Goal: Information Seeking & Learning: Learn about a topic

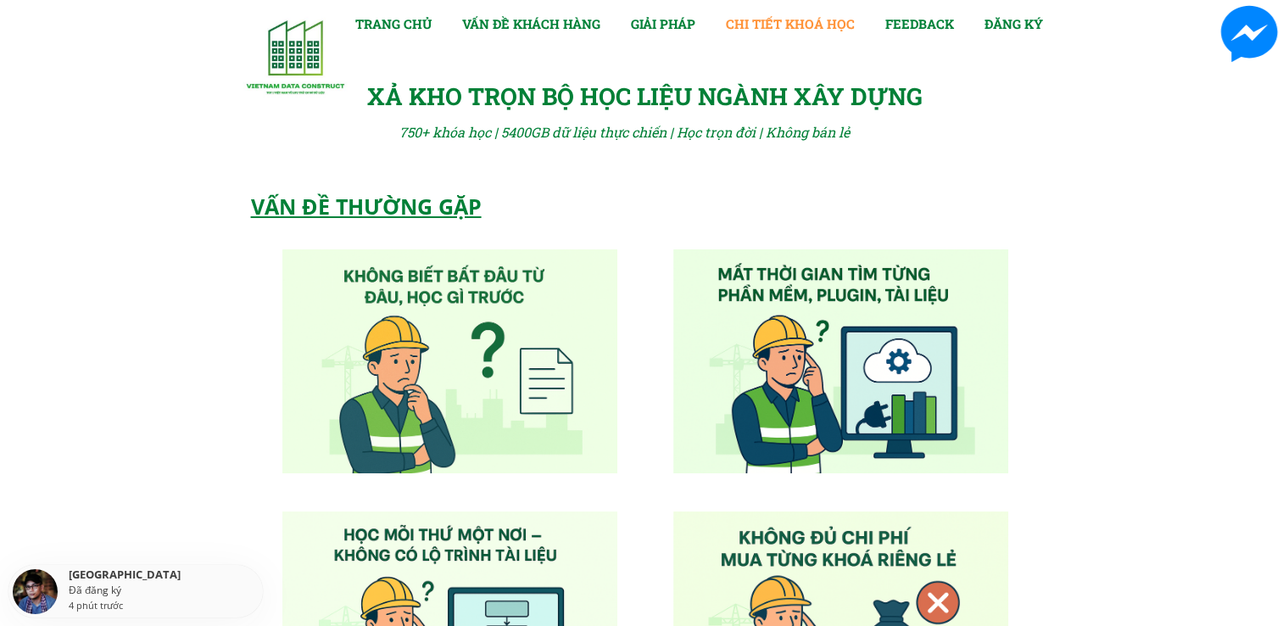
click at [763, 26] on link "CHI TIẾT KHOÁ HỌC" at bounding box center [790, 24] width 129 height 20
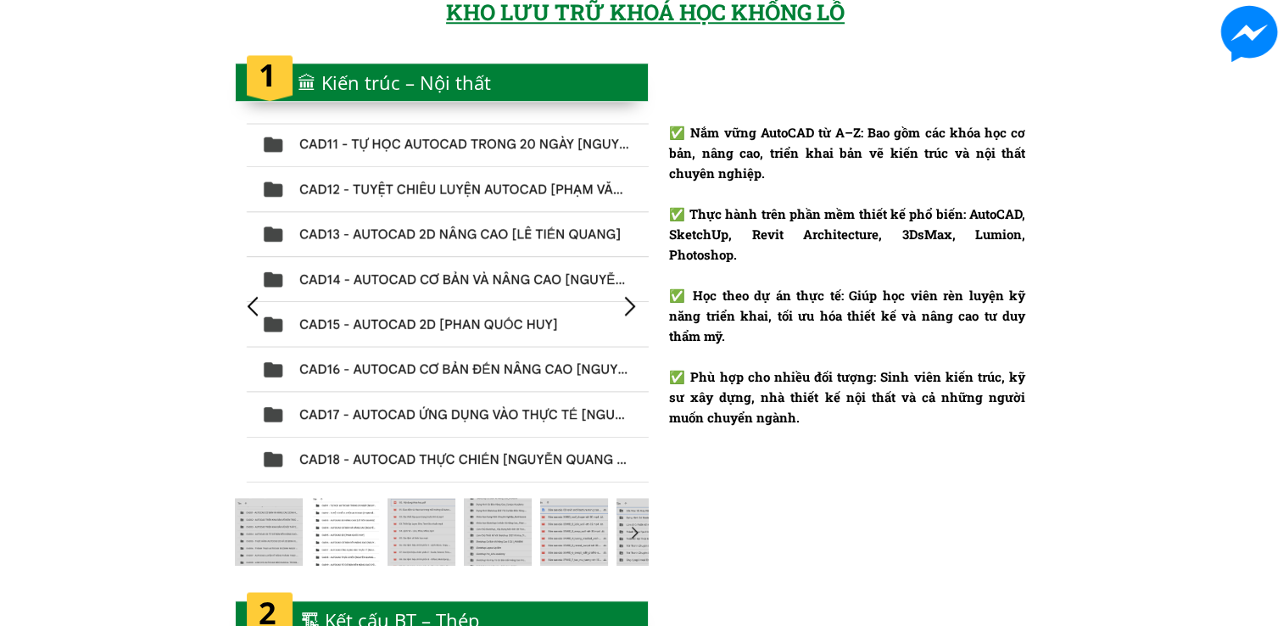
scroll to position [1521, 0]
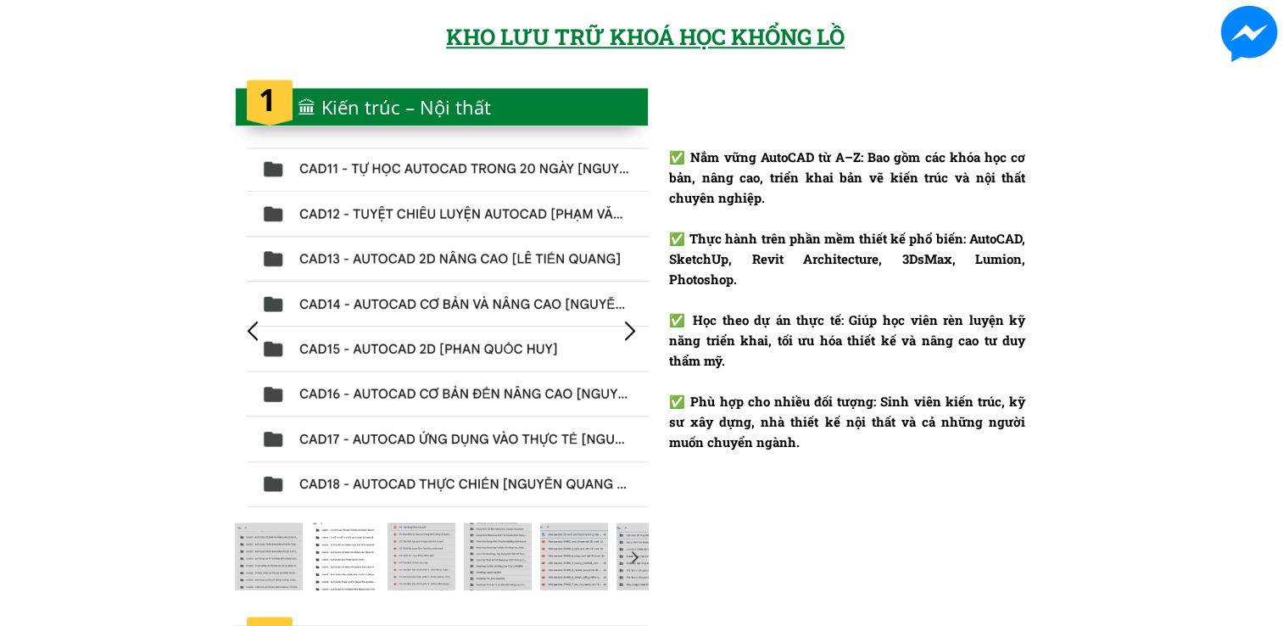
click at [460, 304] on div at bounding box center [442, 330] width 414 height 367
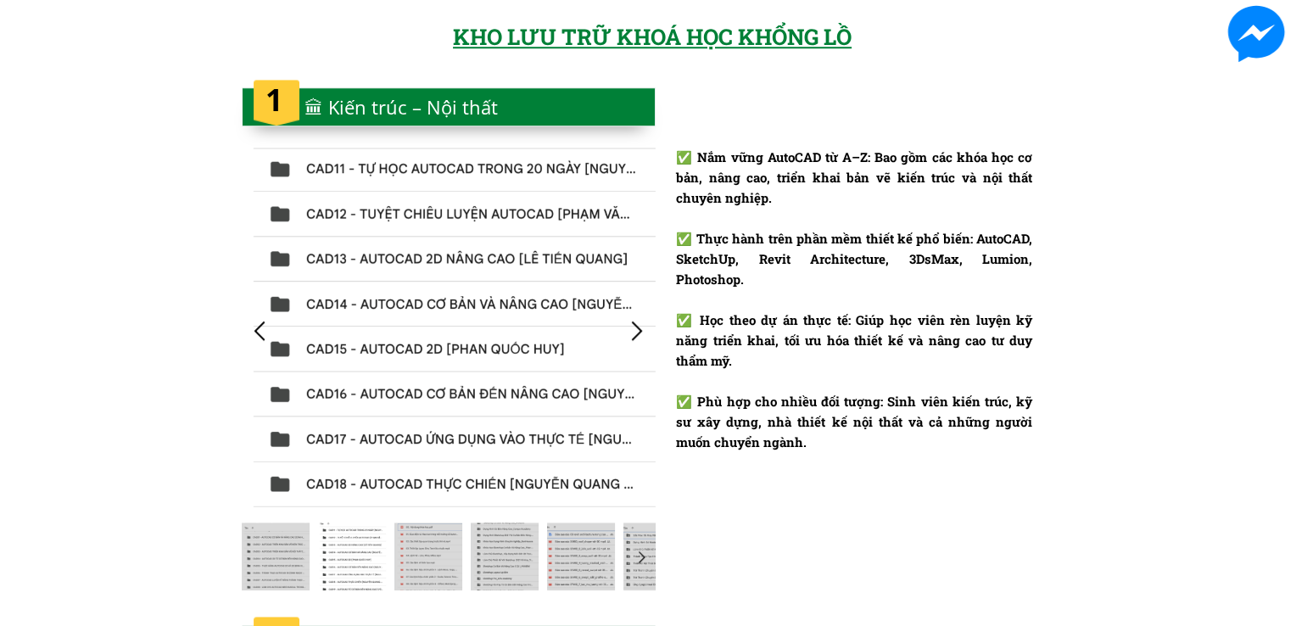
scroll to position [0, 0]
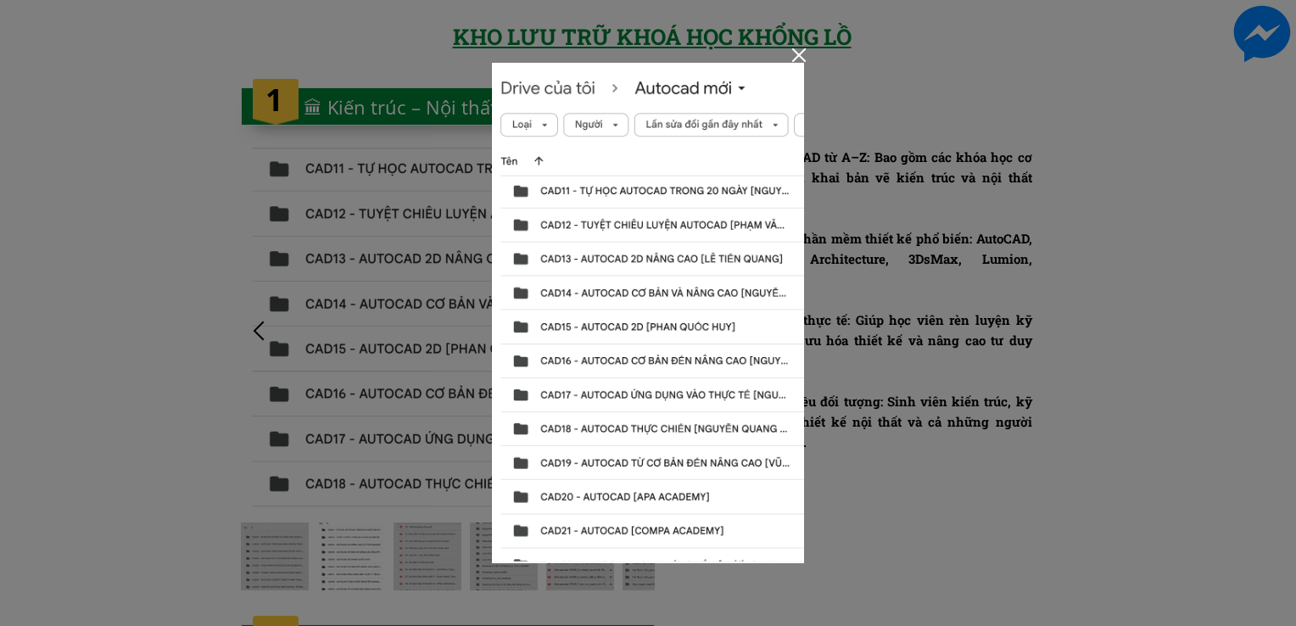
click at [651, 192] on img at bounding box center [648, 313] width 313 height 500
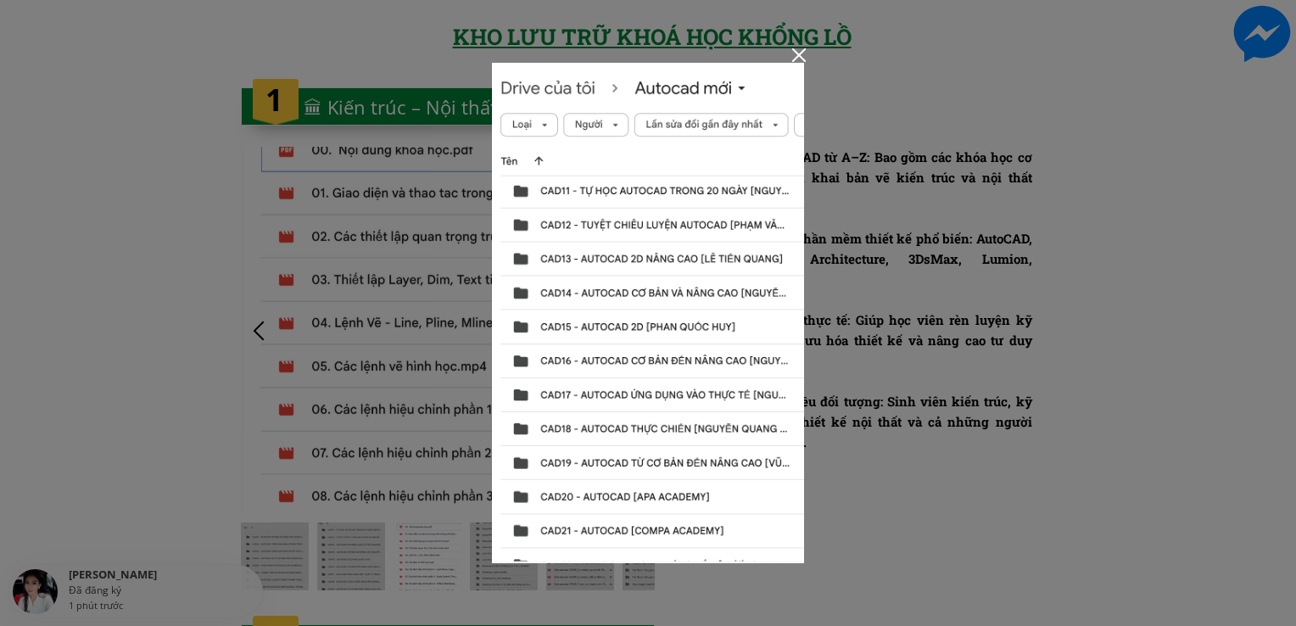
click at [796, 59] on div at bounding box center [799, 55] width 14 height 14
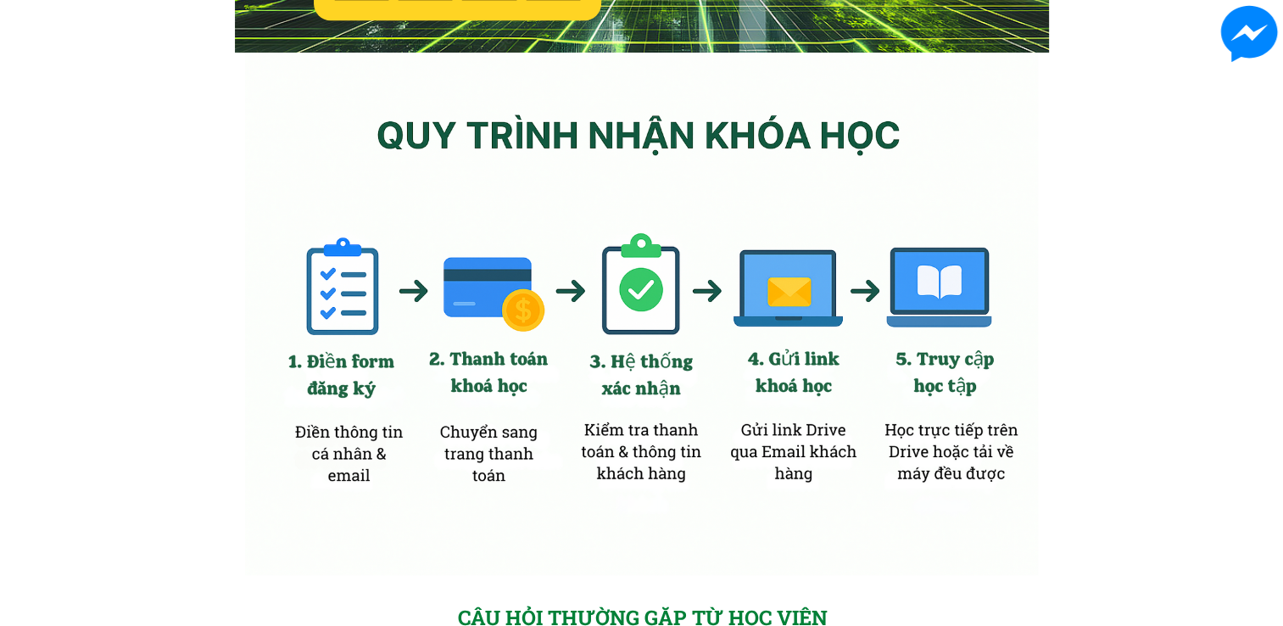
scroll to position [8236, 0]
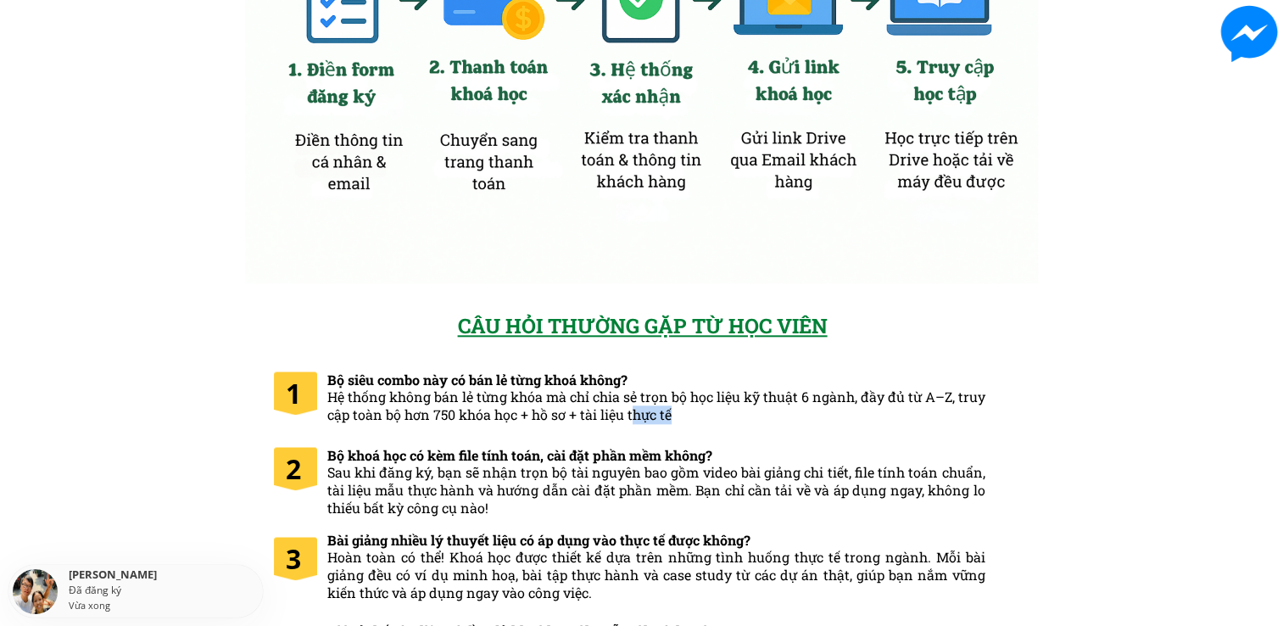
drag, startPoint x: 712, startPoint y: 416, endPoint x: 633, endPoint y: 410, distance: 79.9
click at [633, 410] on h3 "Bộ siêu combo này có bán lẻ từng khoá không? Hệ thống không bán lẻ từng khóa mà…" at bounding box center [656, 397] width 658 height 53
drag, startPoint x: 633, startPoint y: 410, endPoint x: 575, endPoint y: 412, distance: 57.7
click at [575, 412] on span "Hệ thống không bán lẻ từng khóa mà chỉ chia sẻ trọn bộ học liệu kỹ thuật 6 ngàn…" at bounding box center [656, 406] width 658 height 36
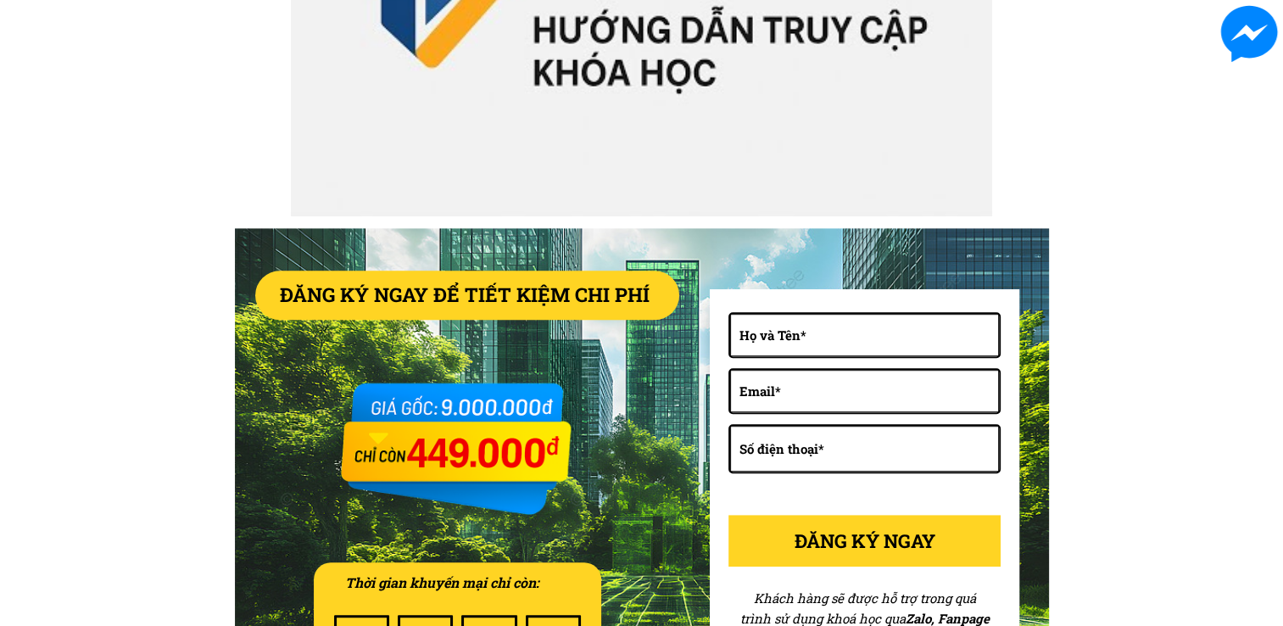
scroll to position [7264, 0]
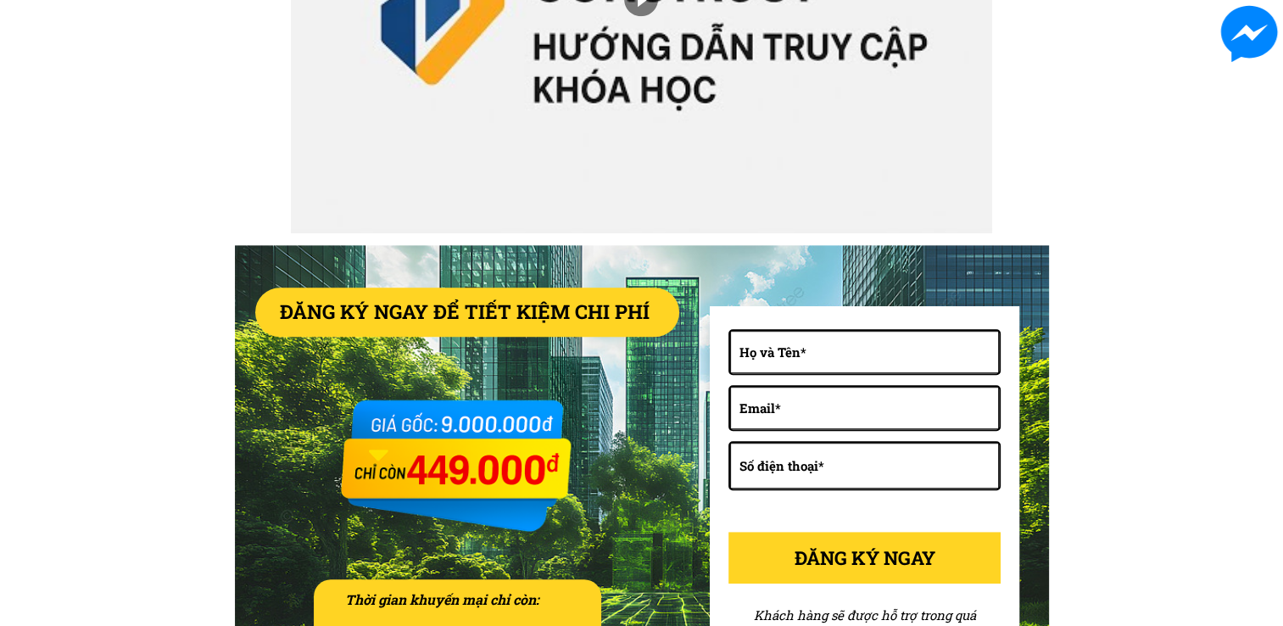
drag, startPoint x: 442, startPoint y: 416, endPoint x: 496, endPoint y: 445, distance: 61.9
click at [536, 431] on div at bounding box center [457, 438] width 265 height 209
click at [458, 460] on div at bounding box center [457, 438] width 262 height 207
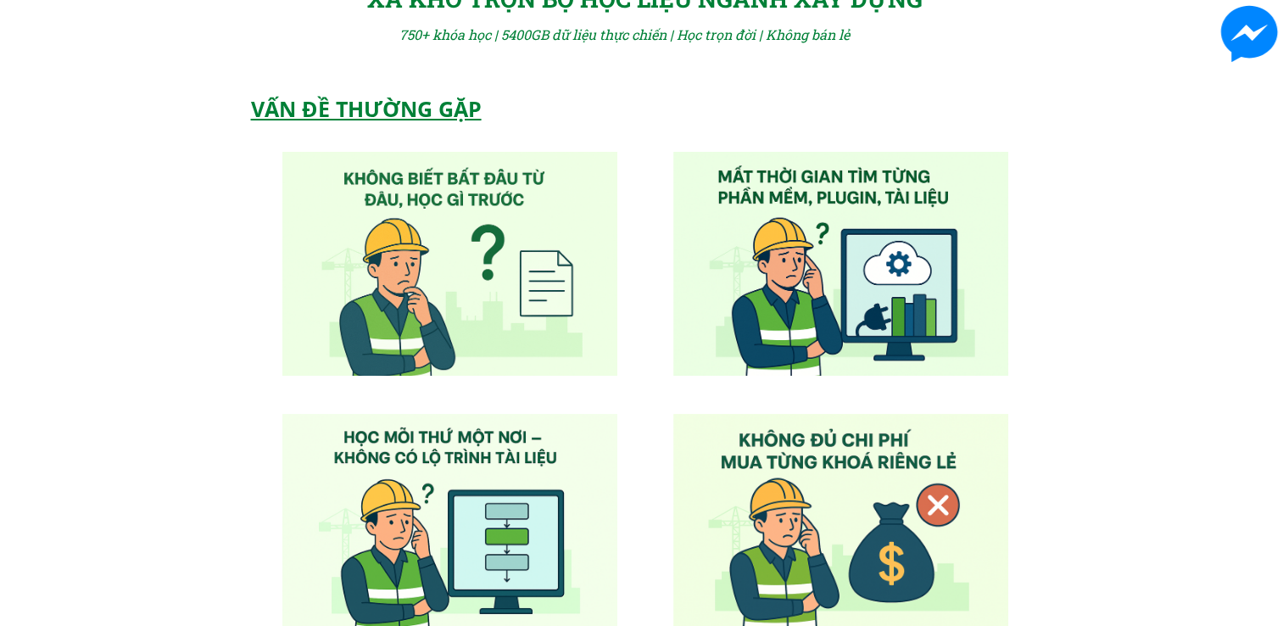
scroll to position [0, 0]
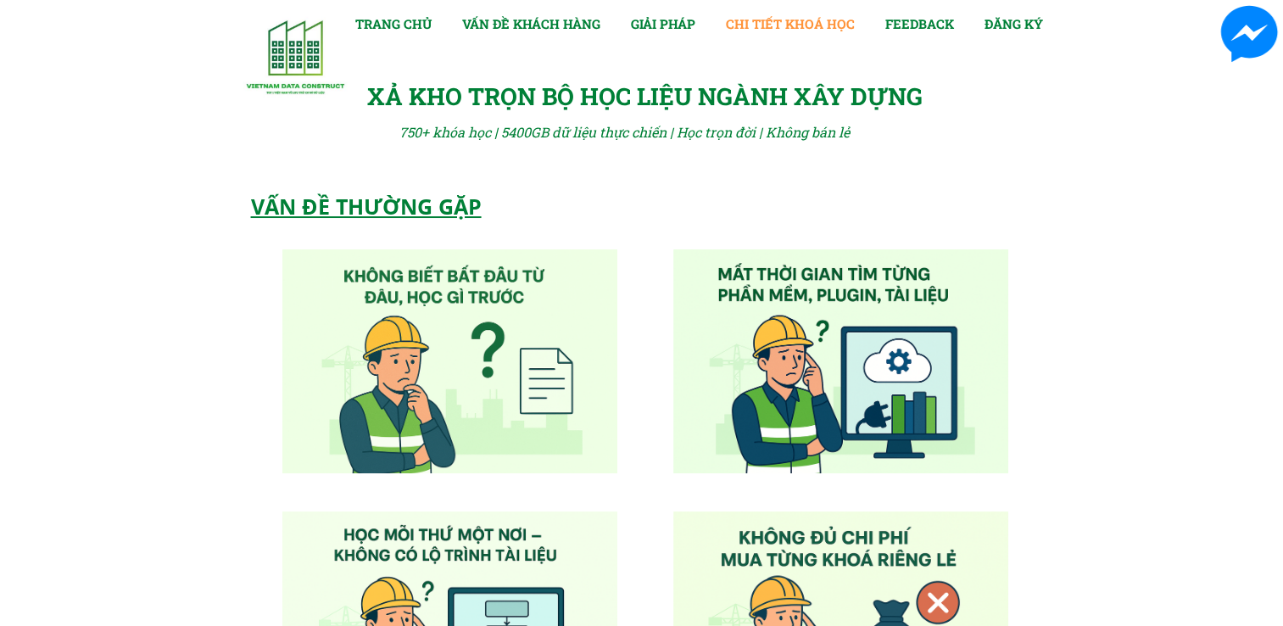
click at [790, 22] on link "CHI TIẾT KHOÁ HỌC" at bounding box center [790, 24] width 129 height 20
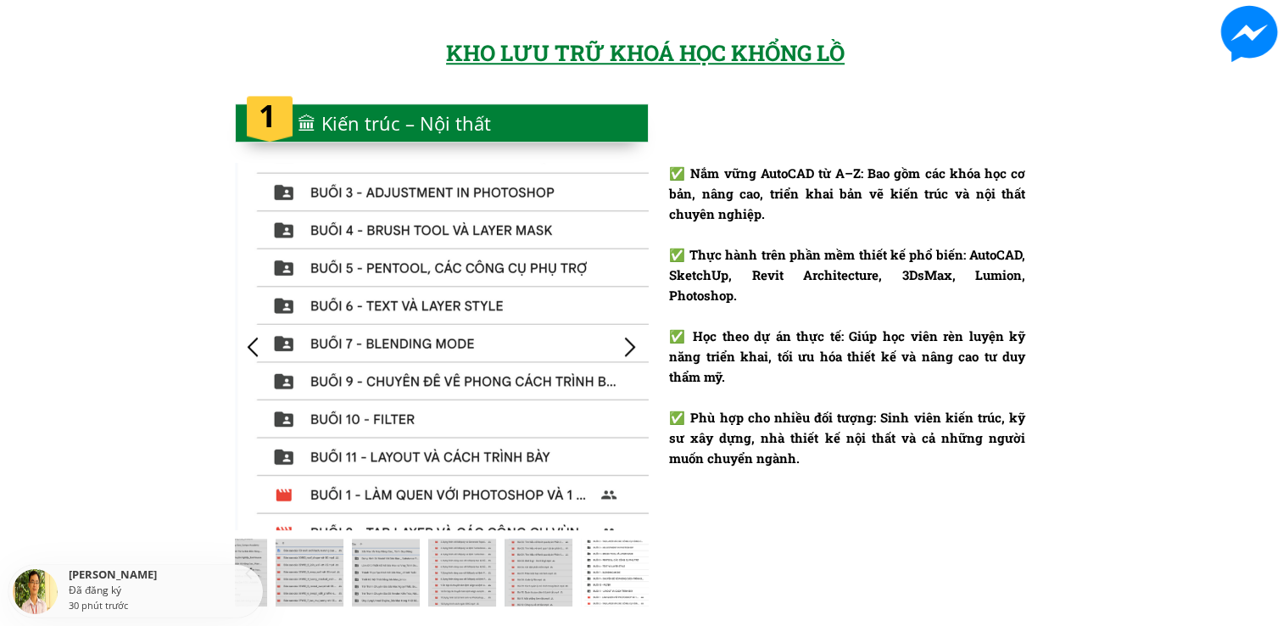
scroll to position [1516, 0]
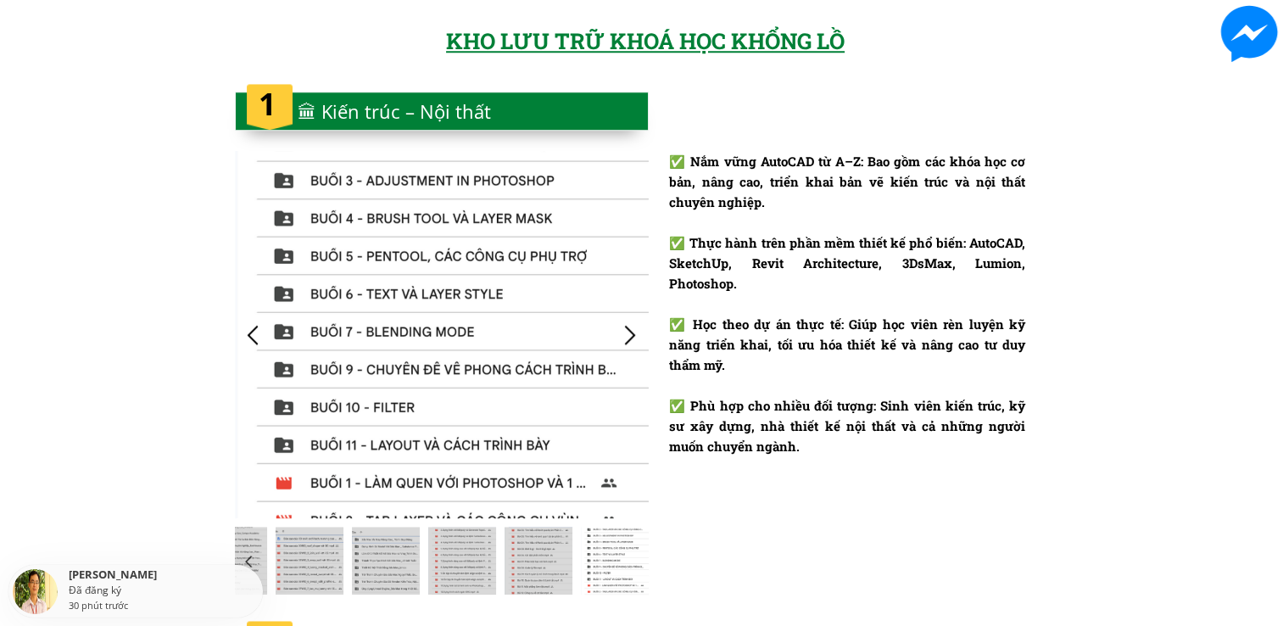
click at [638, 341] on div at bounding box center [631, 335] width 28 height 28
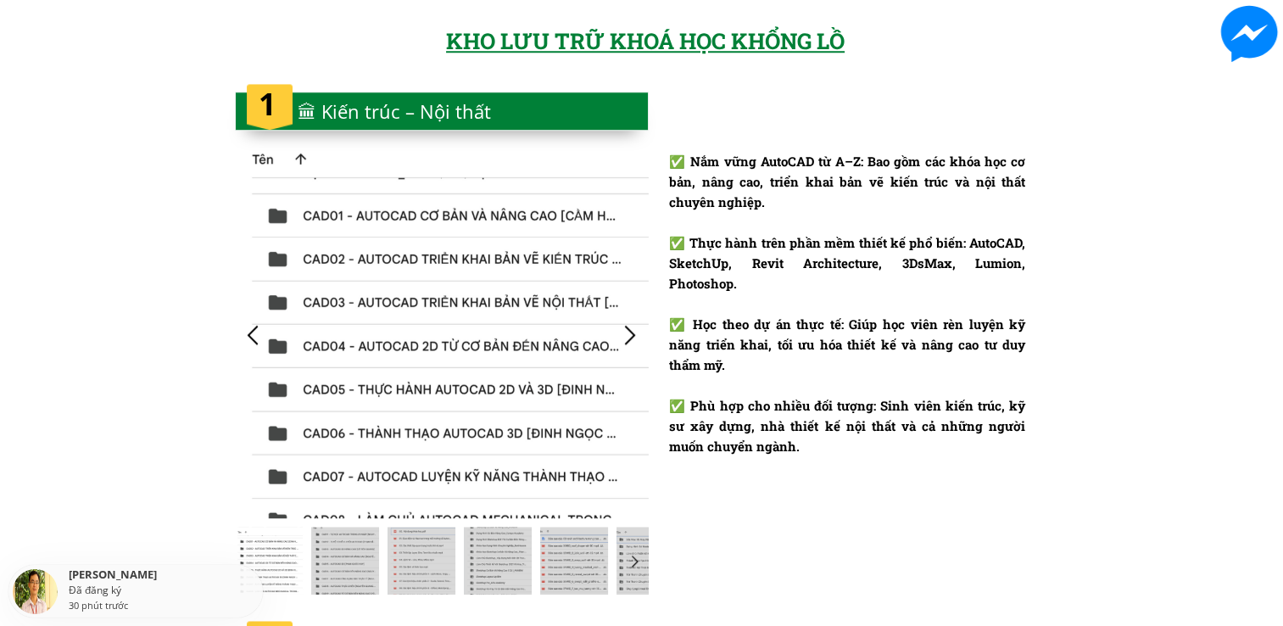
click at [631, 341] on div at bounding box center [631, 335] width 28 height 28
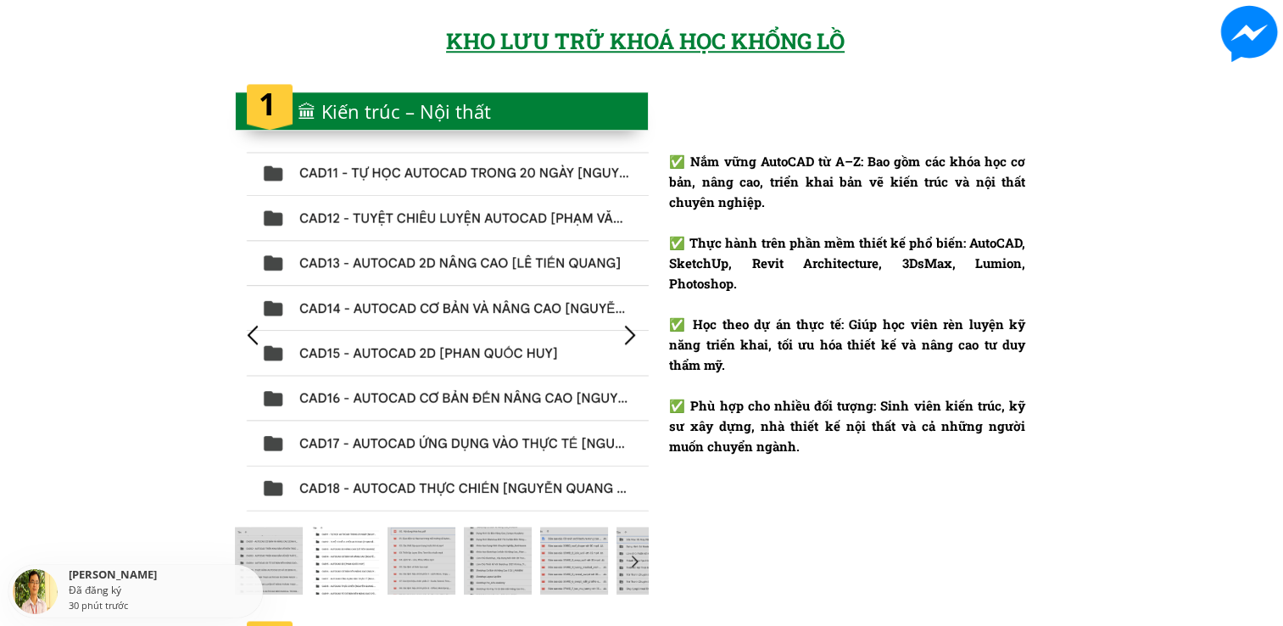
click at [631, 341] on div at bounding box center [631, 335] width 28 height 28
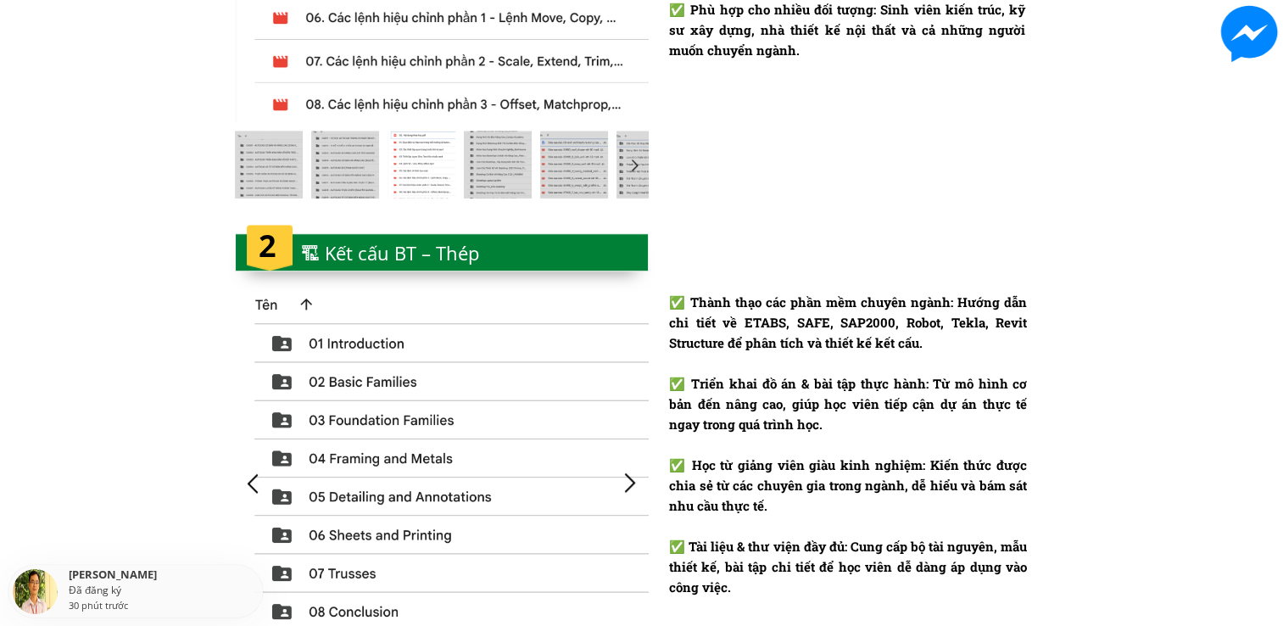
scroll to position [2110, 0]
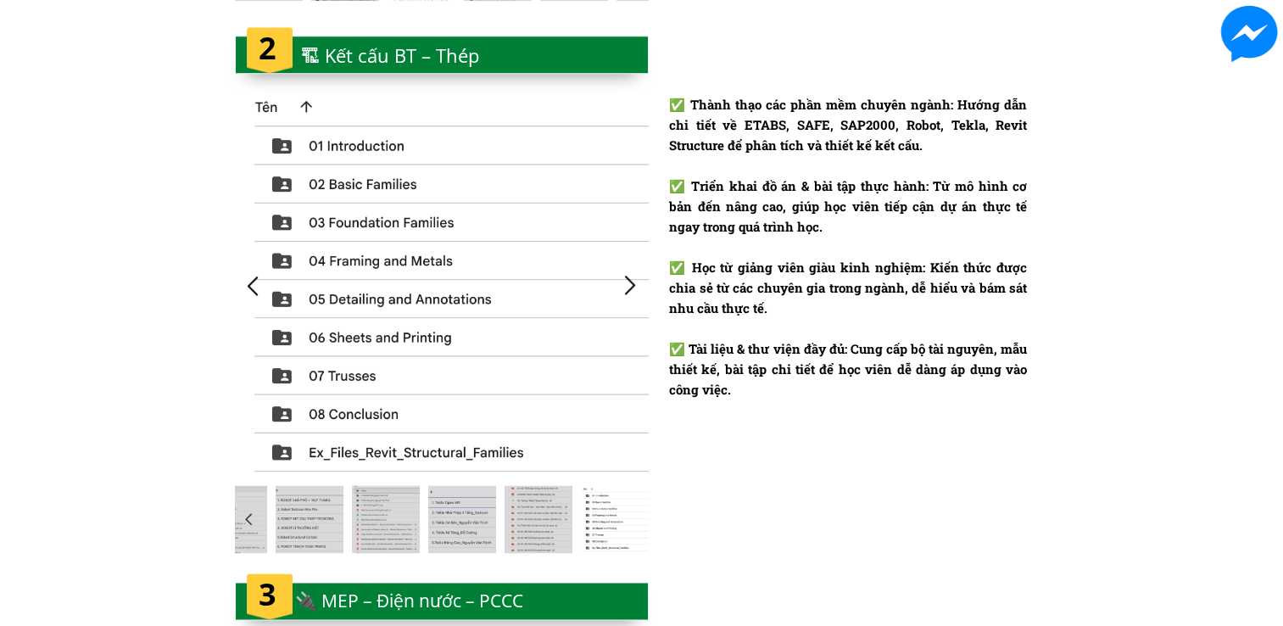
click at [645, 290] on div at bounding box center [442, 285] width 414 height 382
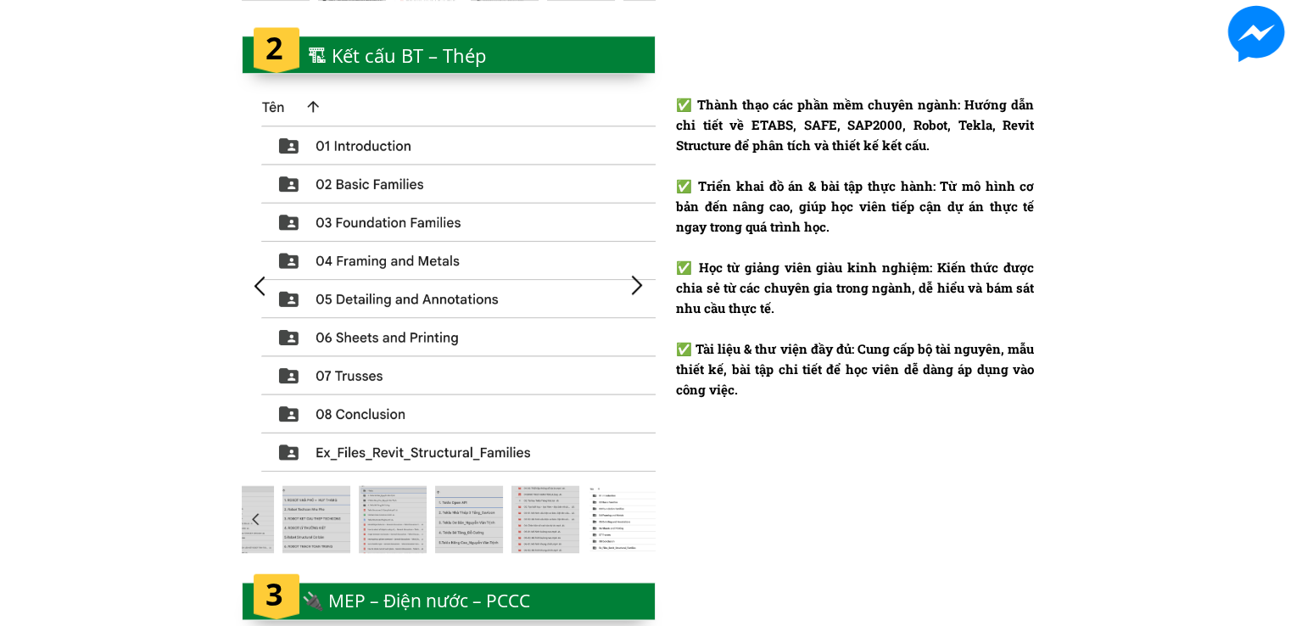
scroll to position [0, 0]
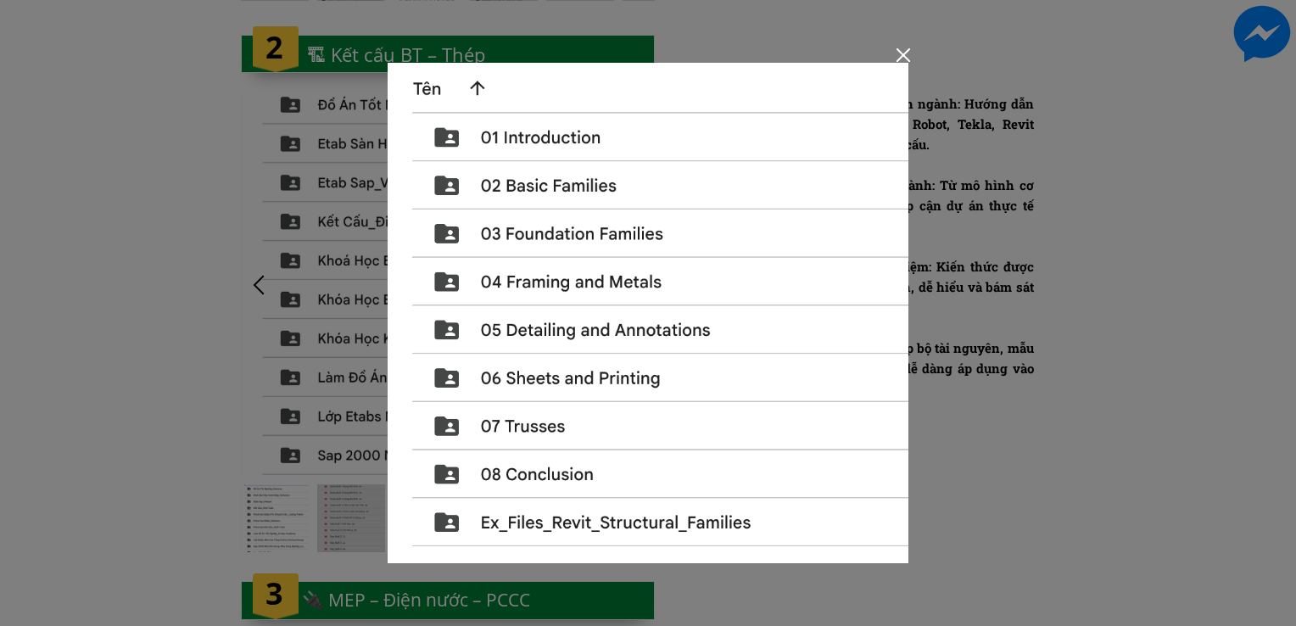
click at [964, 445] on div at bounding box center [648, 313] width 1296 height 626
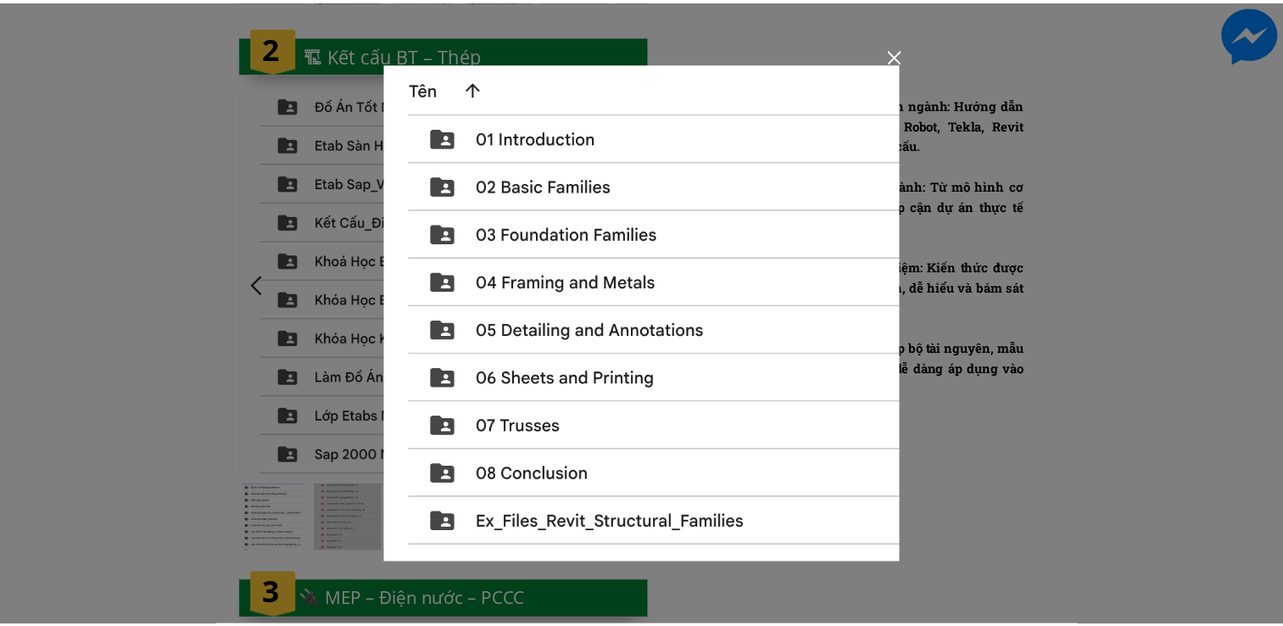
scroll to position [2110, 0]
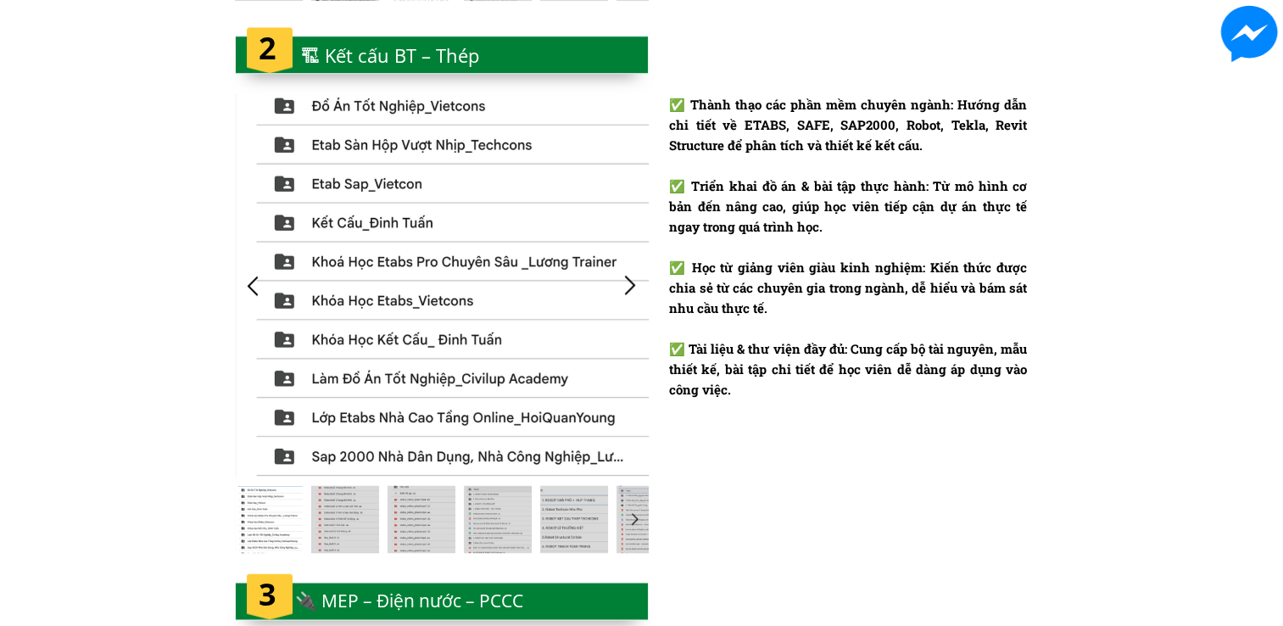
click at [631, 282] on div at bounding box center [631, 285] width 28 height 28
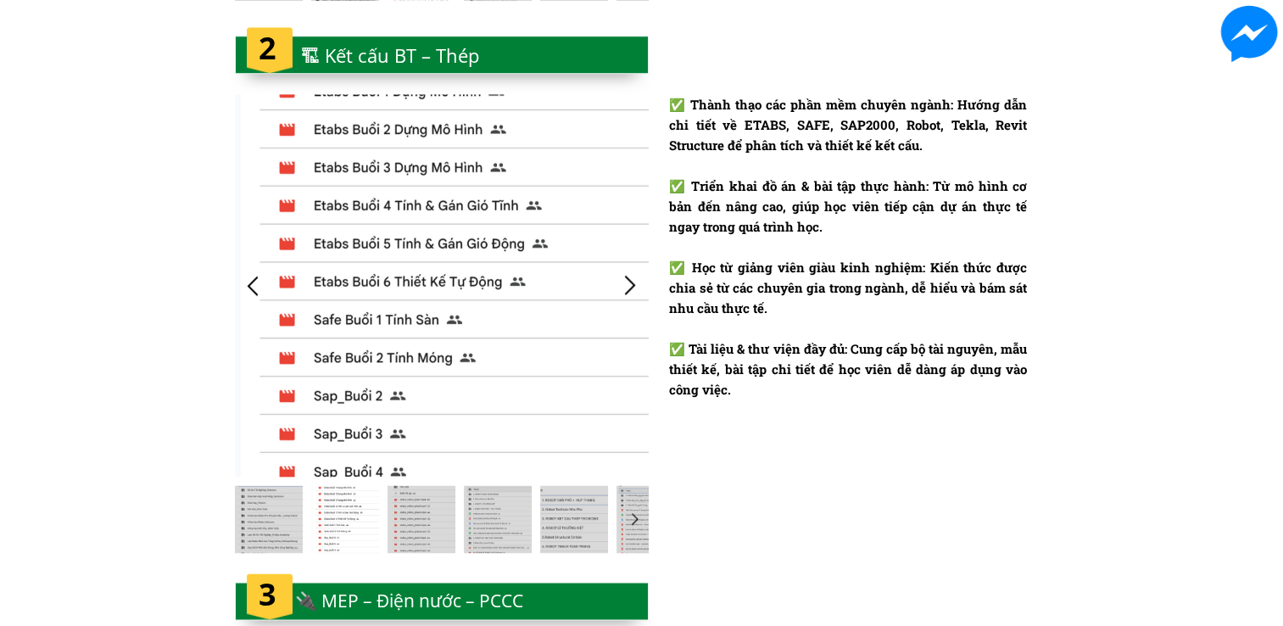
click at [631, 282] on div at bounding box center [631, 285] width 28 height 28
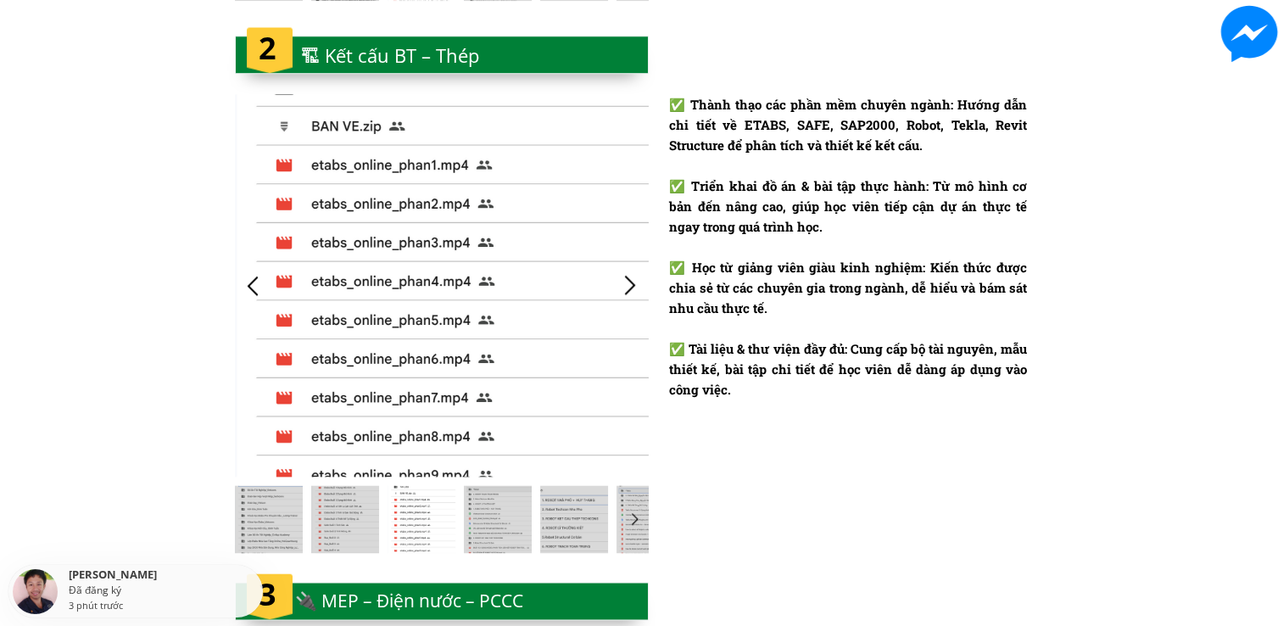
click at [631, 282] on div at bounding box center [631, 285] width 28 height 28
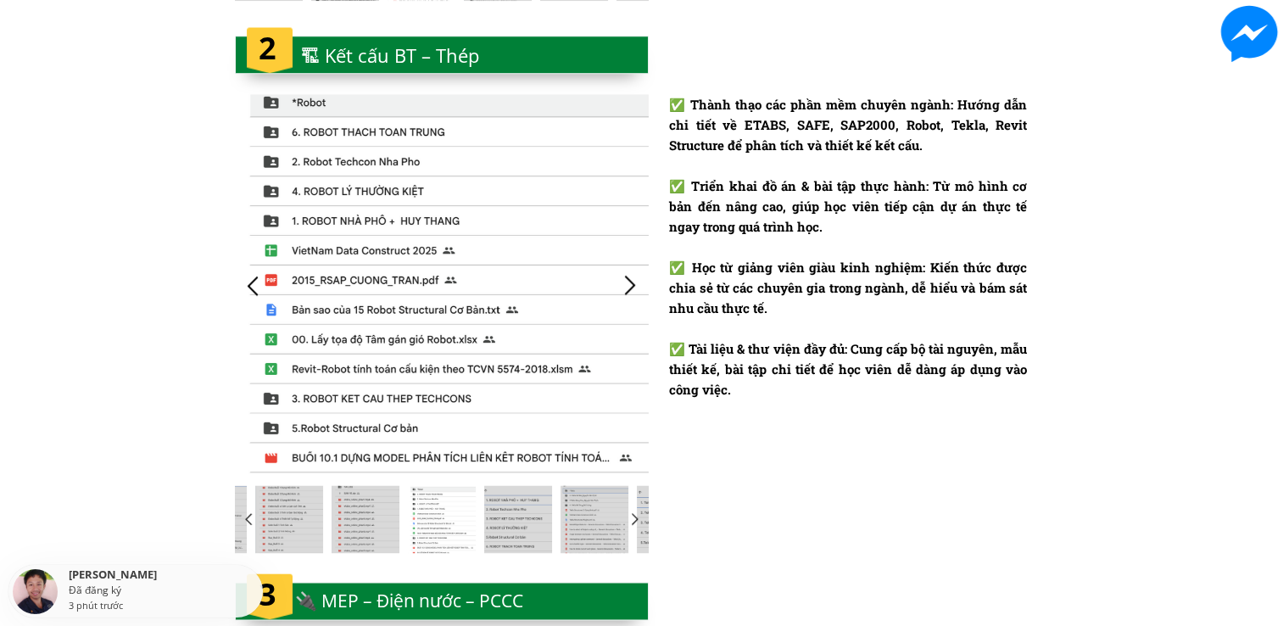
click at [248, 289] on div at bounding box center [253, 285] width 28 height 28
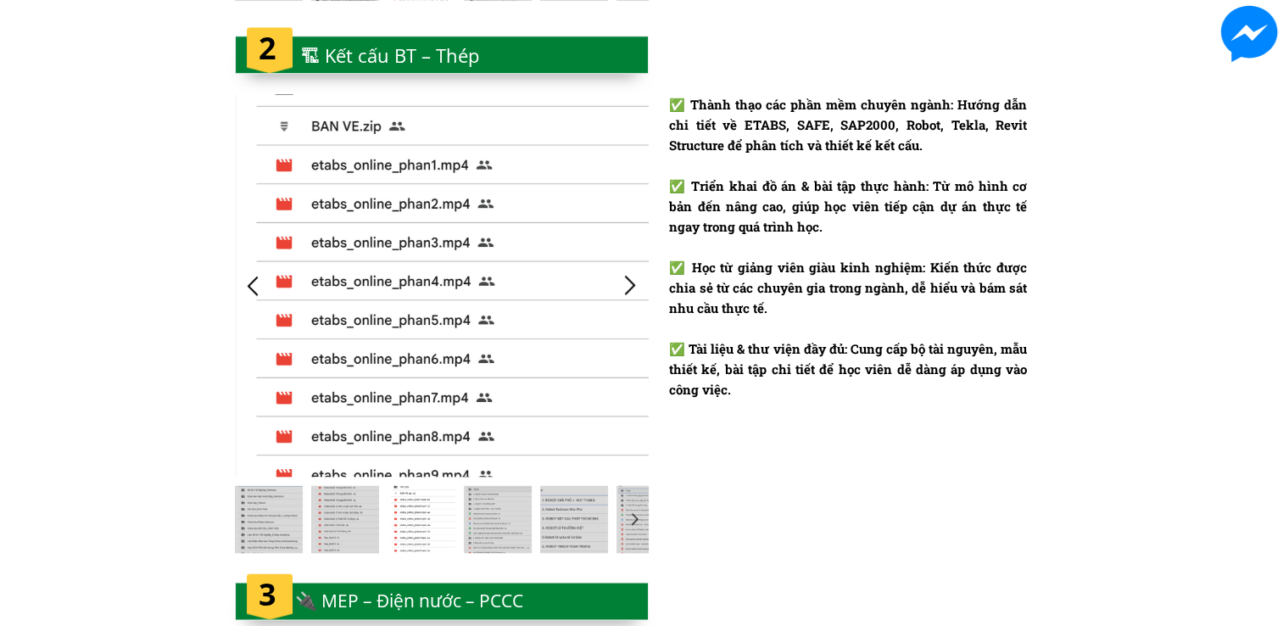
click at [416, 327] on div at bounding box center [442, 285] width 414 height 382
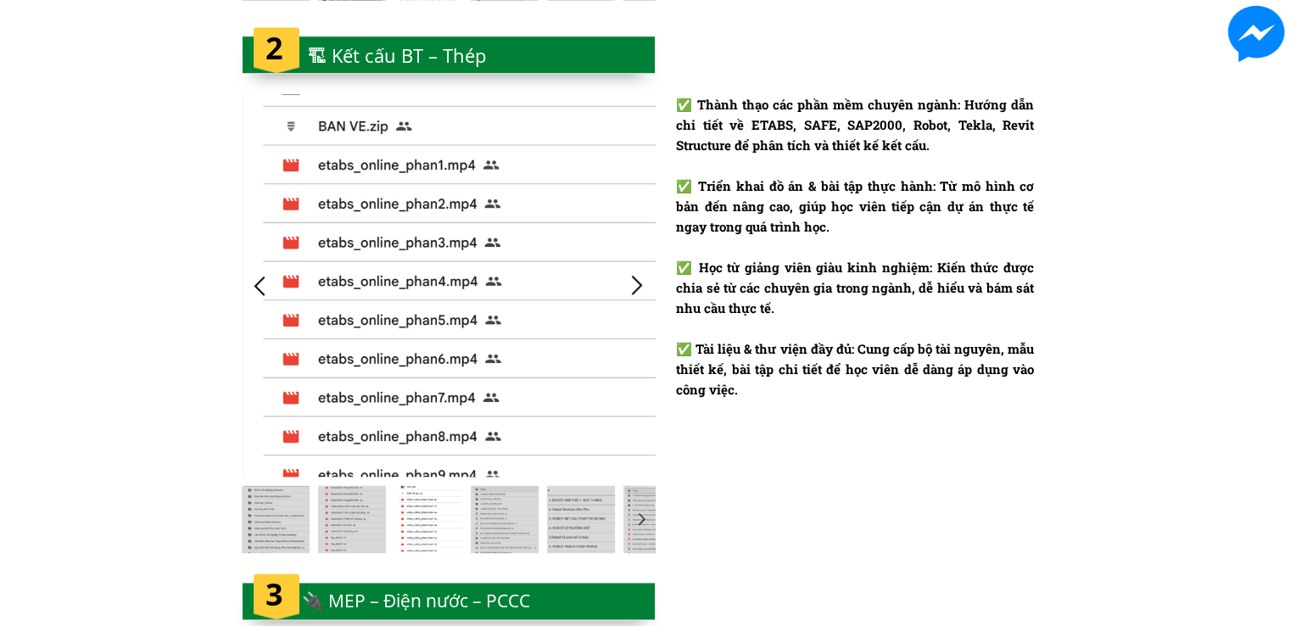
scroll to position [0, 0]
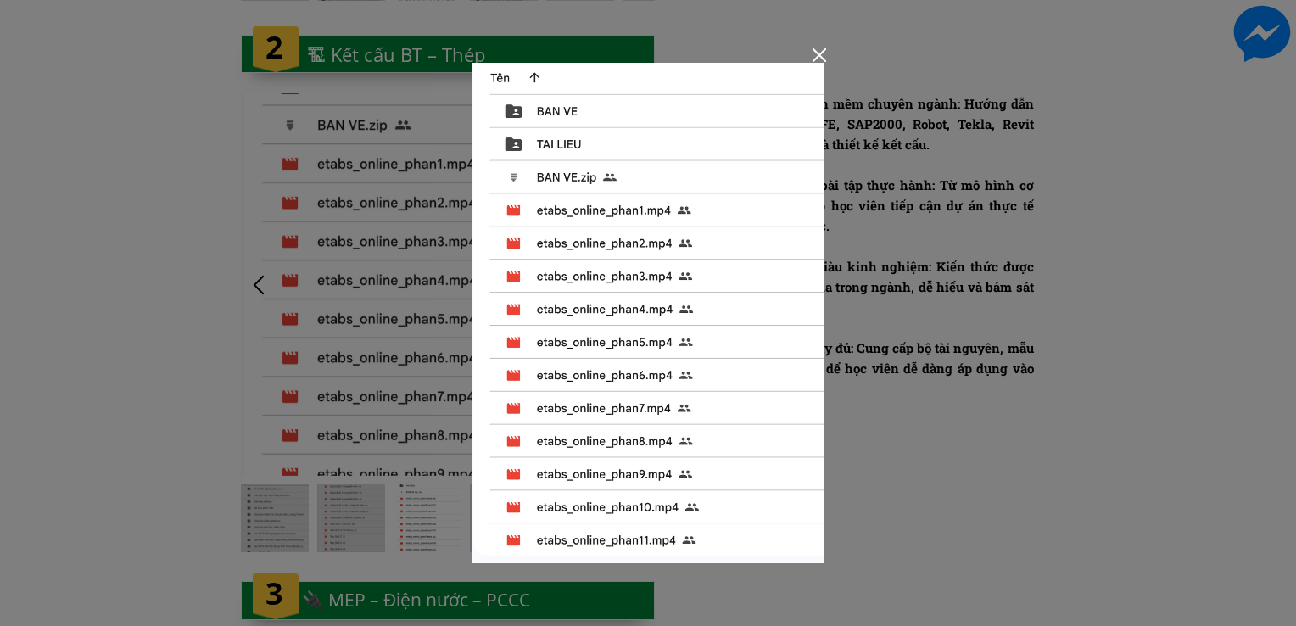
click at [885, 451] on div at bounding box center [648, 313] width 1296 height 626
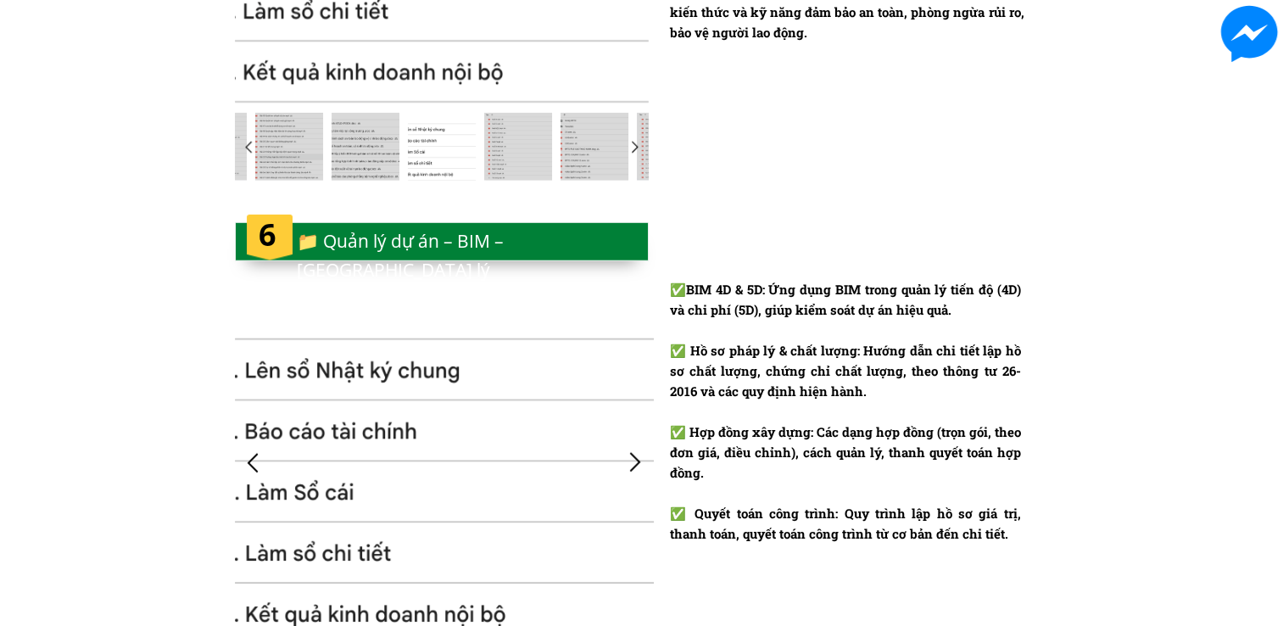
scroll to position [4145, 0]
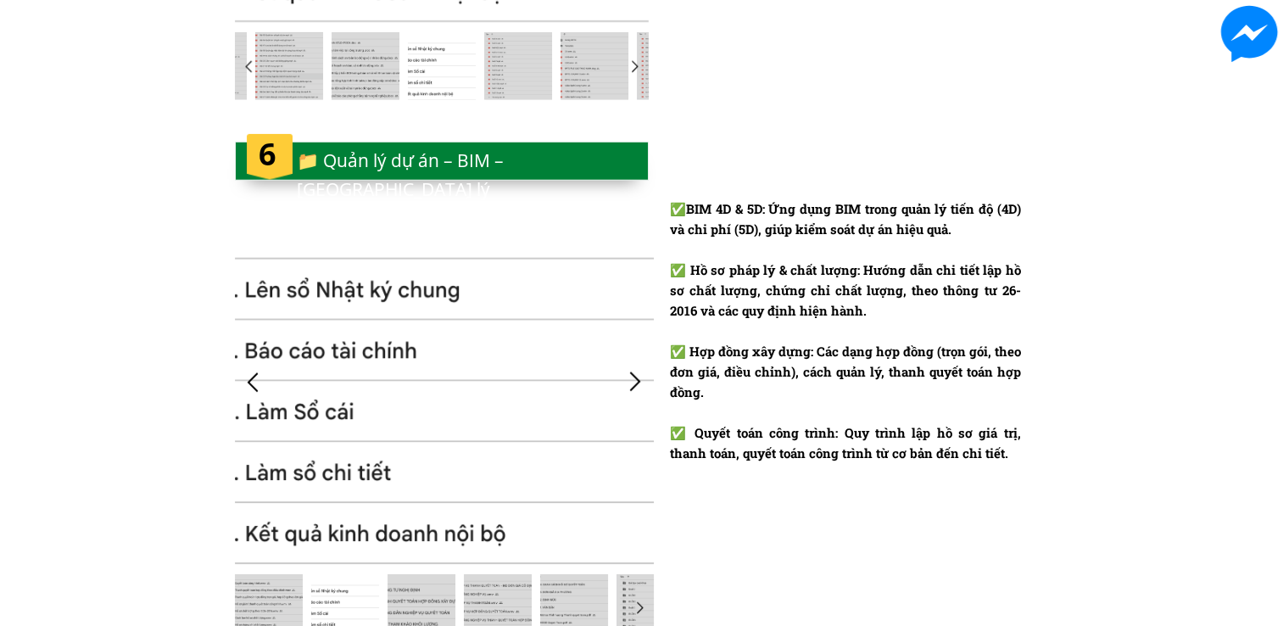
click at [631, 371] on div at bounding box center [636, 382] width 28 height 28
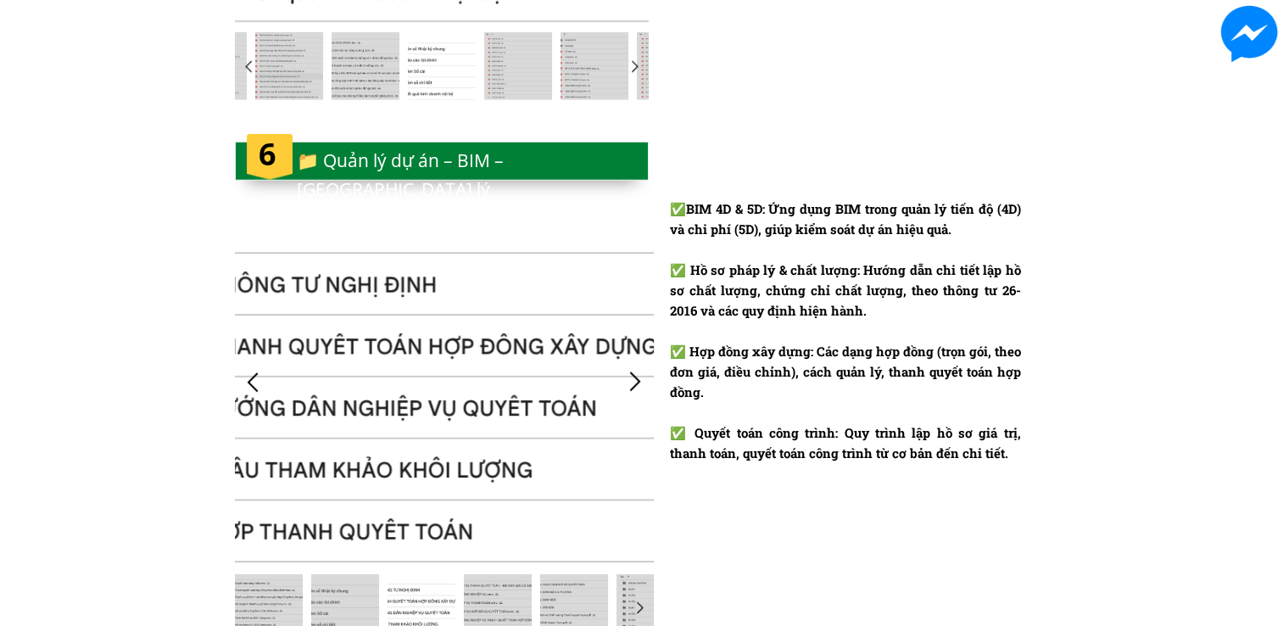
click at [631, 371] on div at bounding box center [636, 382] width 28 height 28
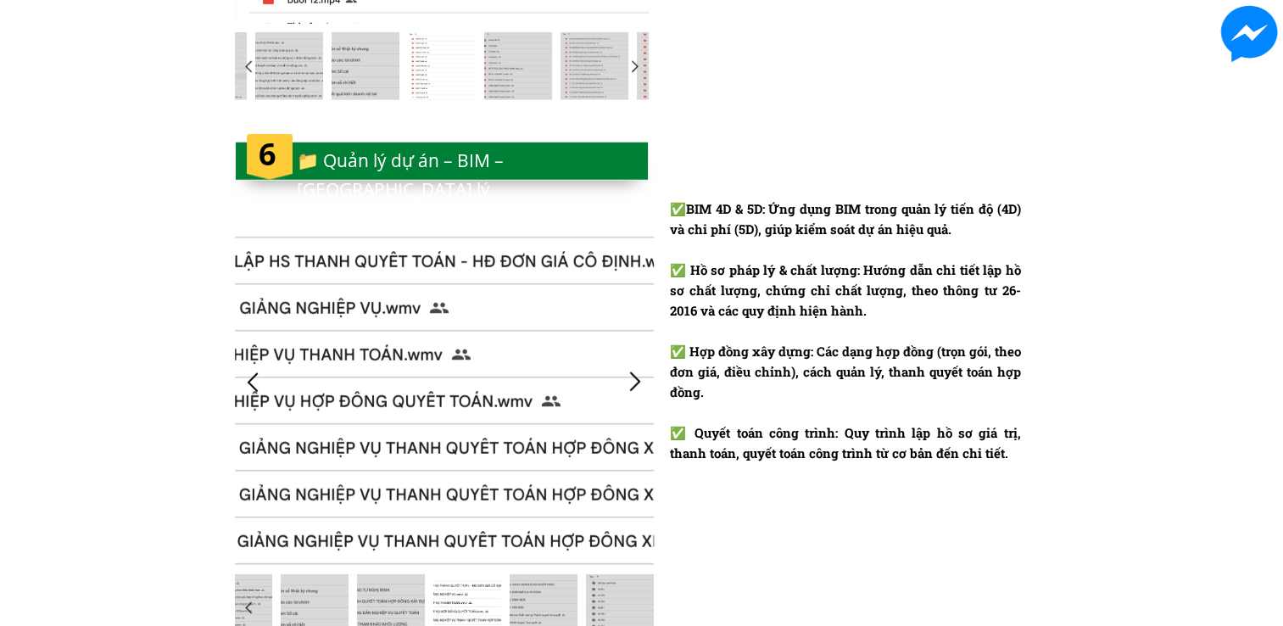
click at [631, 371] on div at bounding box center [636, 382] width 28 height 28
